Goal: Find specific page/section: Find specific page/section

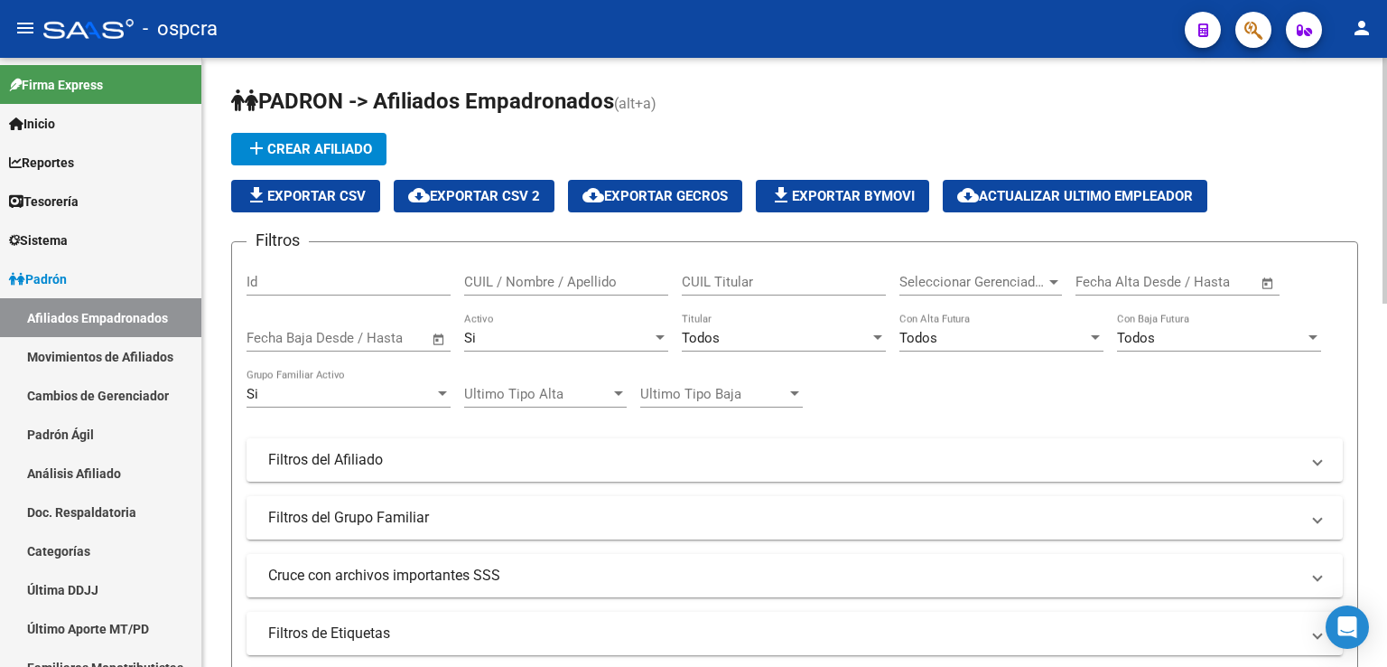
click at [560, 279] on input "CUIL / Nombre / Apellido" at bounding box center [566, 282] width 204 height 16
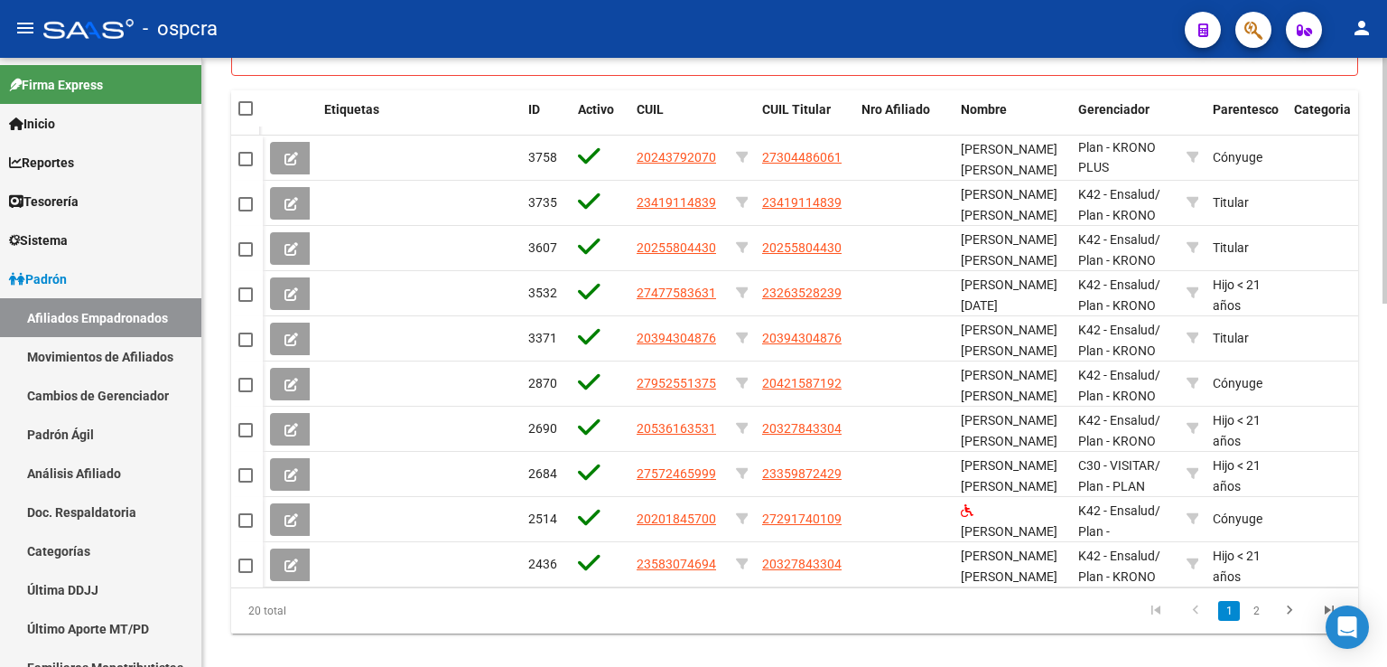
scroll to position [898, 0]
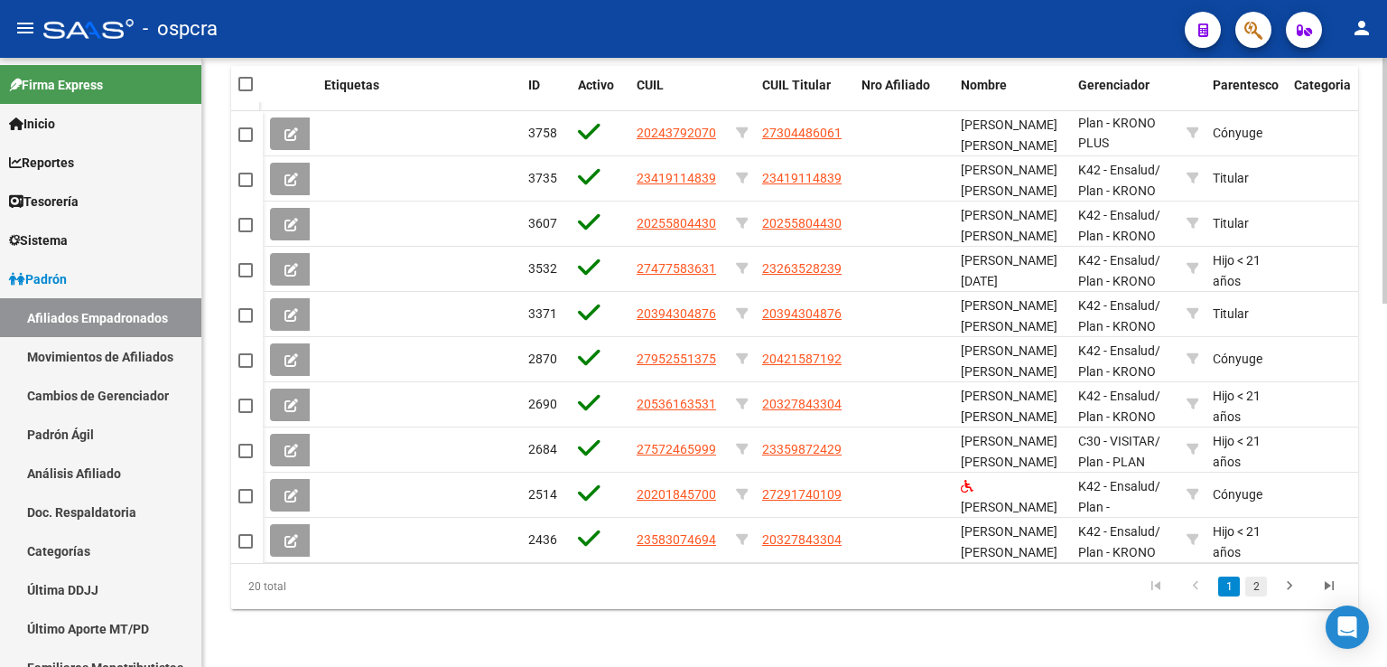
type input "[PERSON_NAME]"
click at [1256, 586] on link "2" at bounding box center [1257, 586] width 22 height 20
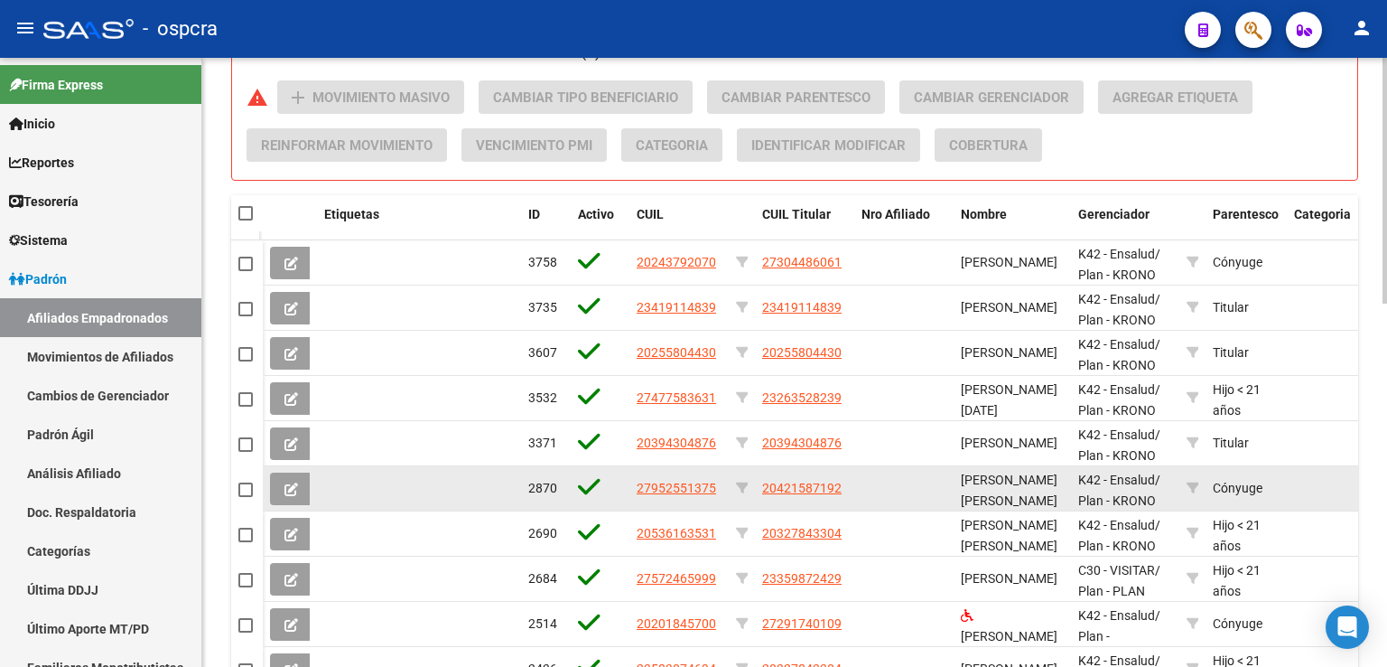
scroll to position [898, 0]
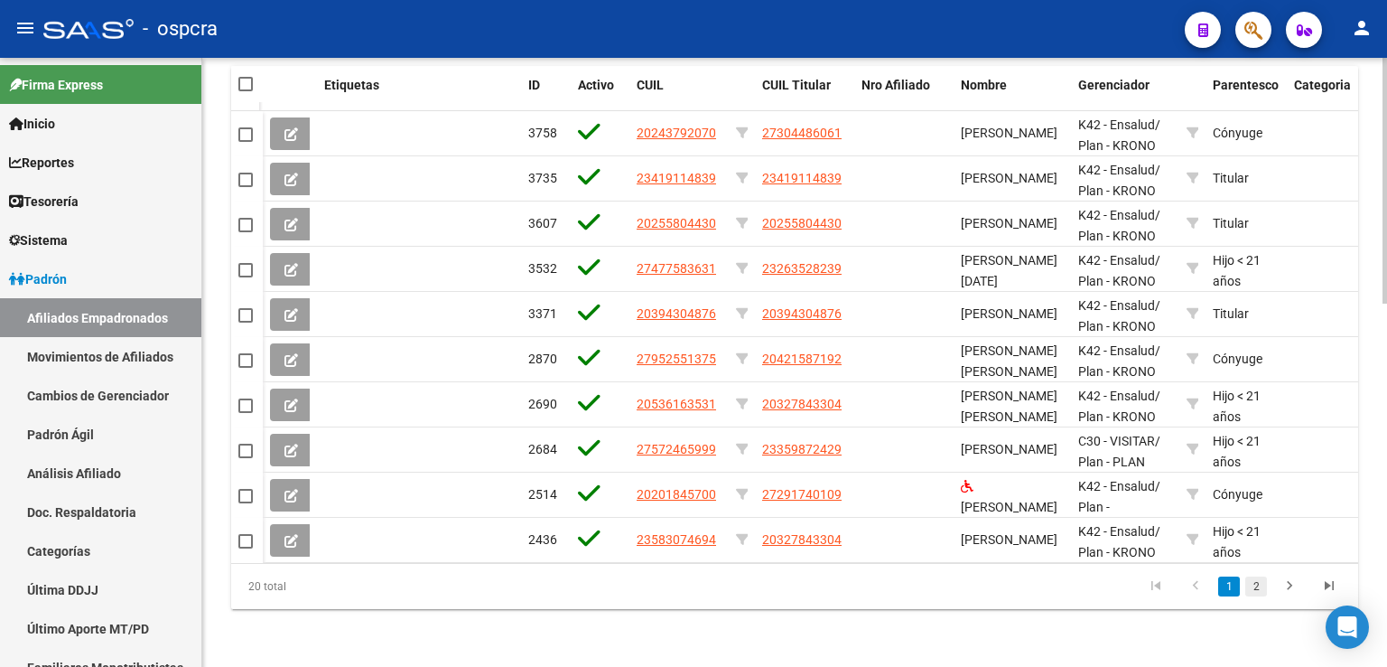
type input "[PERSON_NAME]"
click at [1257, 581] on link "2" at bounding box center [1257, 586] width 22 height 20
